Goal: Understand process/instructions: Learn how to perform a task or action

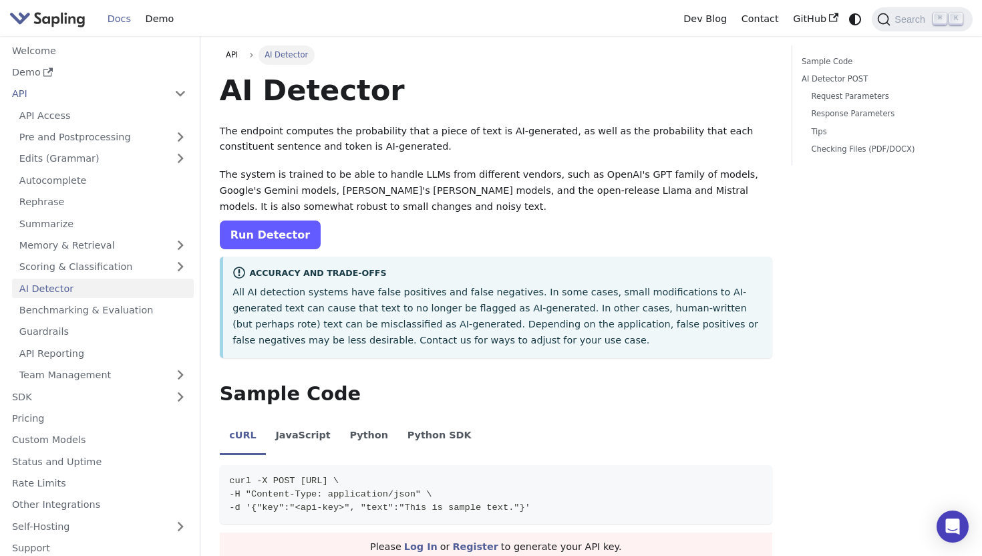
click at [291, 236] on link "Run Detector" at bounding box center [270, 234] width 101 height 29
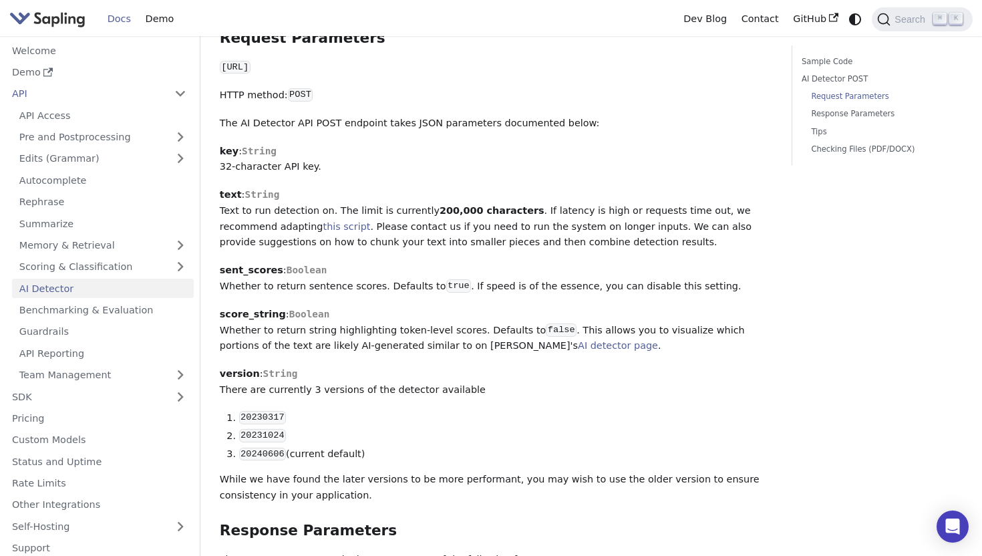
scroll to position [671, 0]
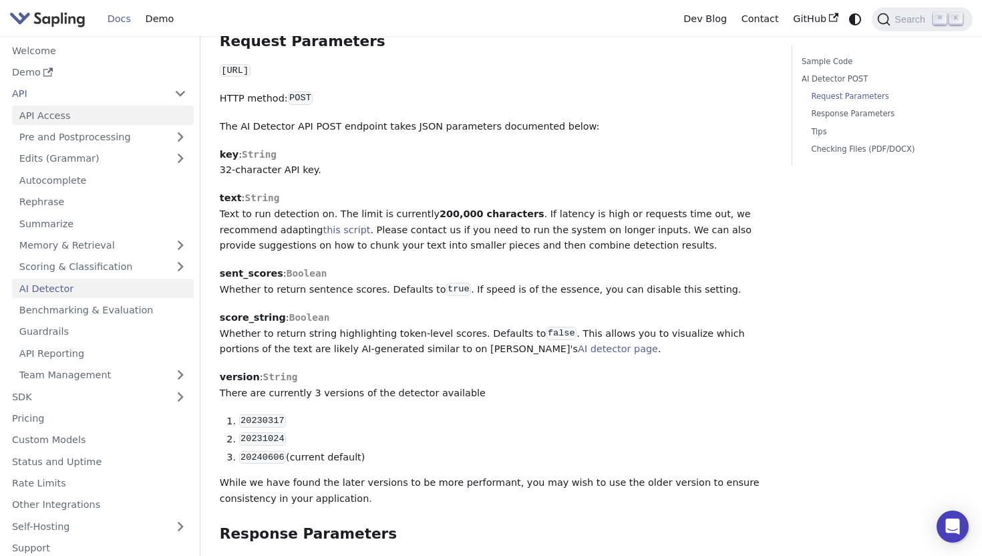
click at [94, 122] on link "API Access" at bounding box center [103, 115] width 182 height 19
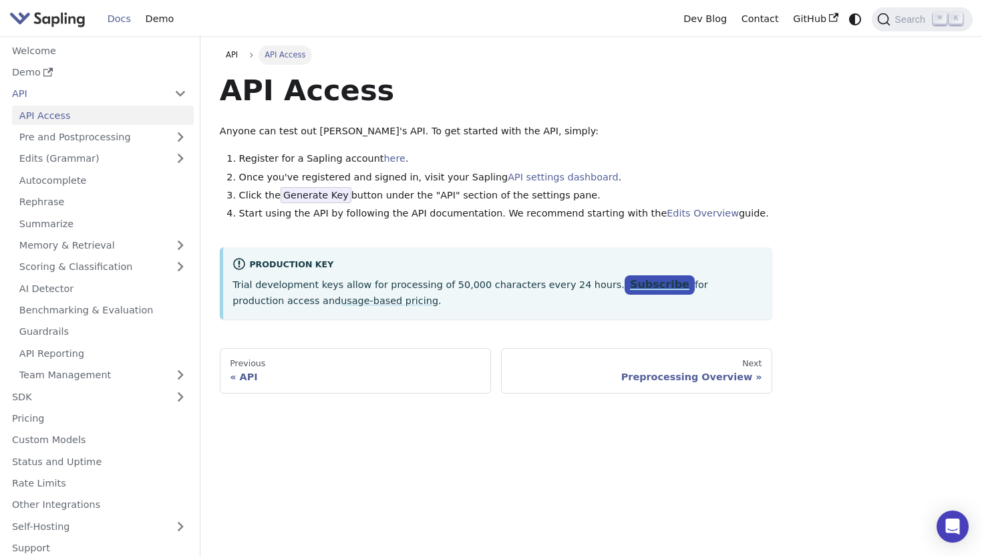
click at [624, 290] on link "Subscribe" at bounding box center [659, 284] width 70 height 19
click at [568, 462] on div "API API Access API Access Anyone can test out Sapling's API. To get started wit…" at bounding box center [590, 296] width 781 height 520
click at [347, 375] on div "API" at bounding box center [355, 377] width 251 height 12
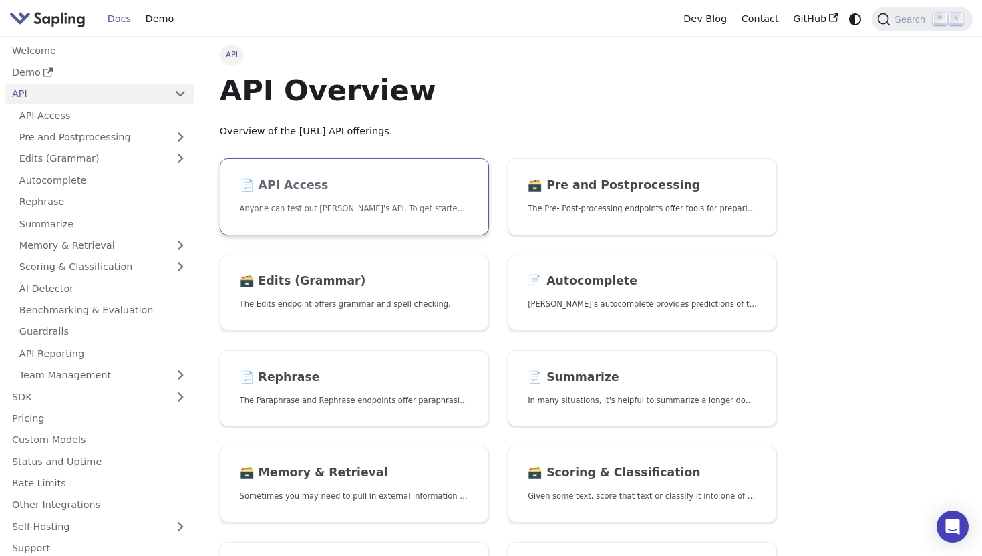
click at [373, 216] on link "📄️ API Access Anyone can test out [PERSON_NAME]'s API. To get started with the …" at bounding box center [354, 196] width 269 height 77
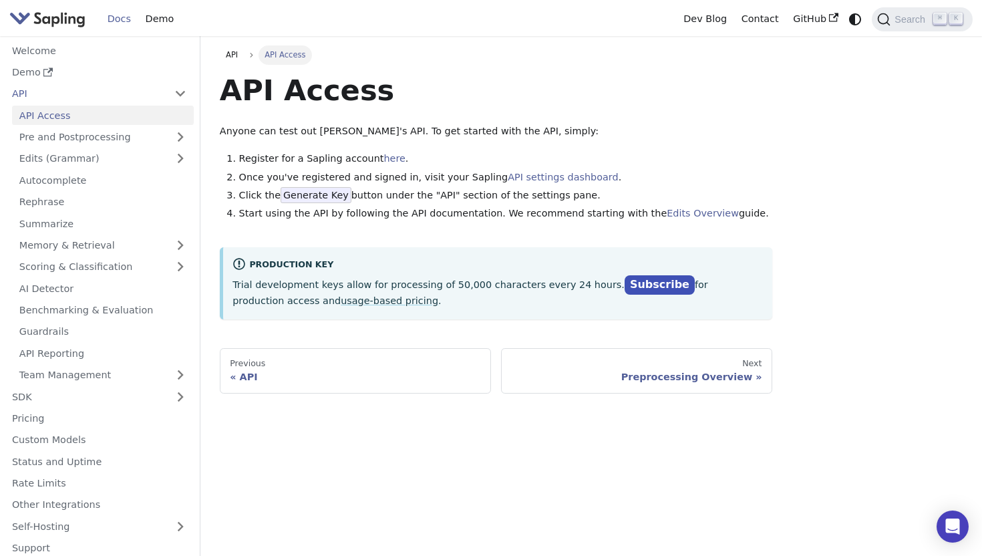
click at [314, 194] on span "Generate Key" at bounding box center [316, 195] width 71 height 16
click at [327, 197] on span "Generate Key" at bounding box center [316, 195] width 71 height 16
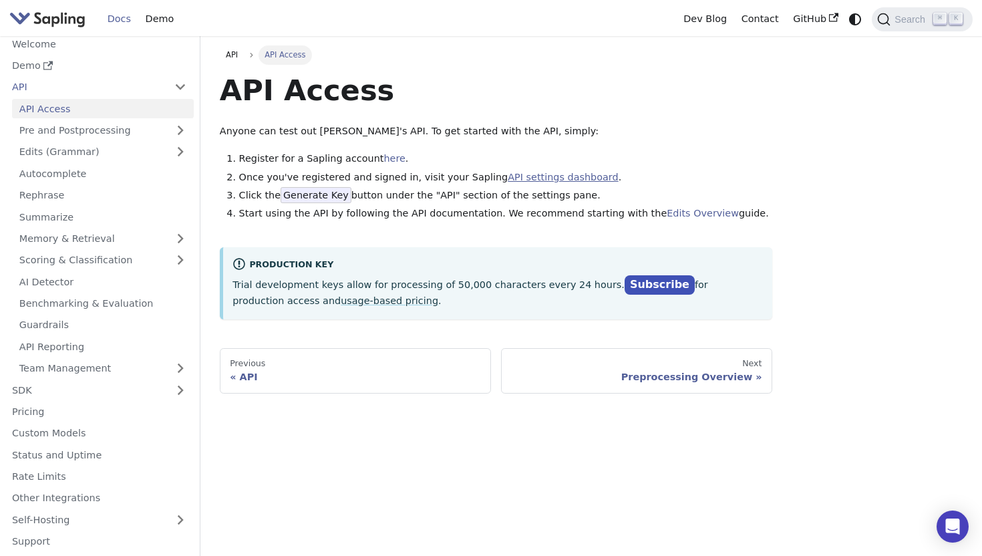
click at [515, 174] on link "API settings dashboard" at bounding box center [563, 177] width 110 height 11
